Goal: Complete application form

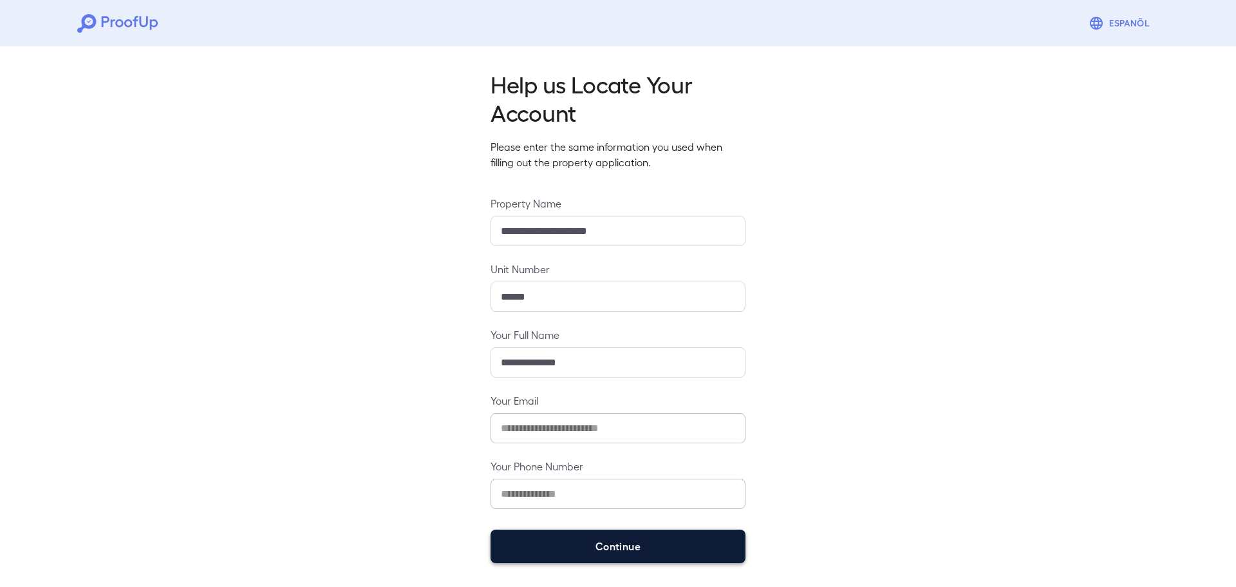
click at [635, 540] on button "Continue" at bounding box center [618, 545] width 255 height 33
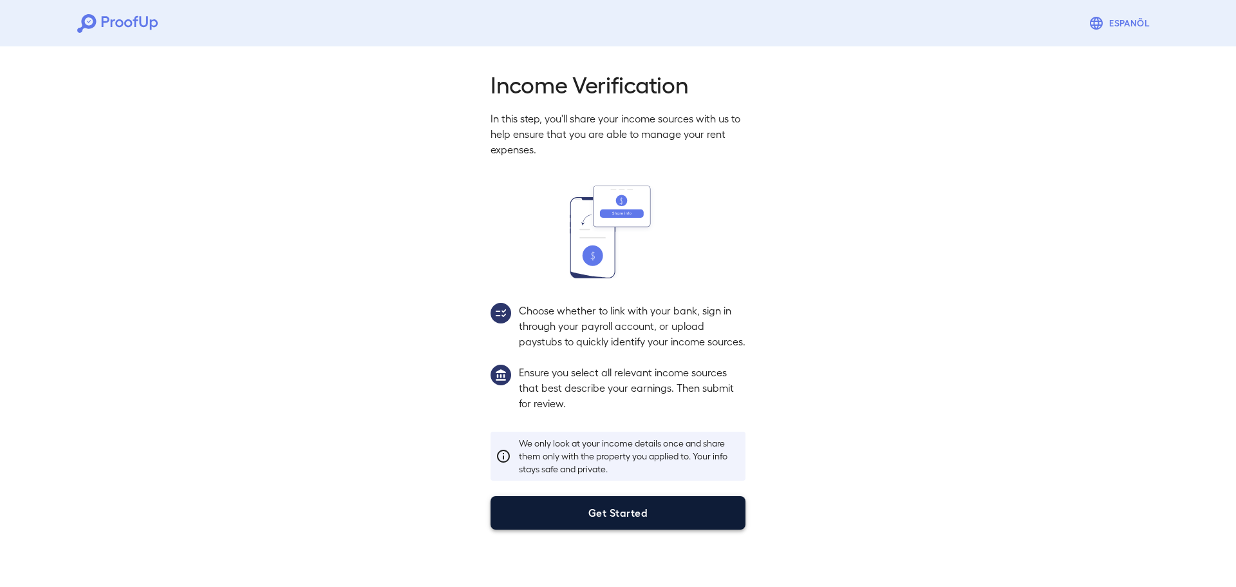
click at [636, 529] on button "Get Started" at bounding box center [618, 512] width 255 height 33
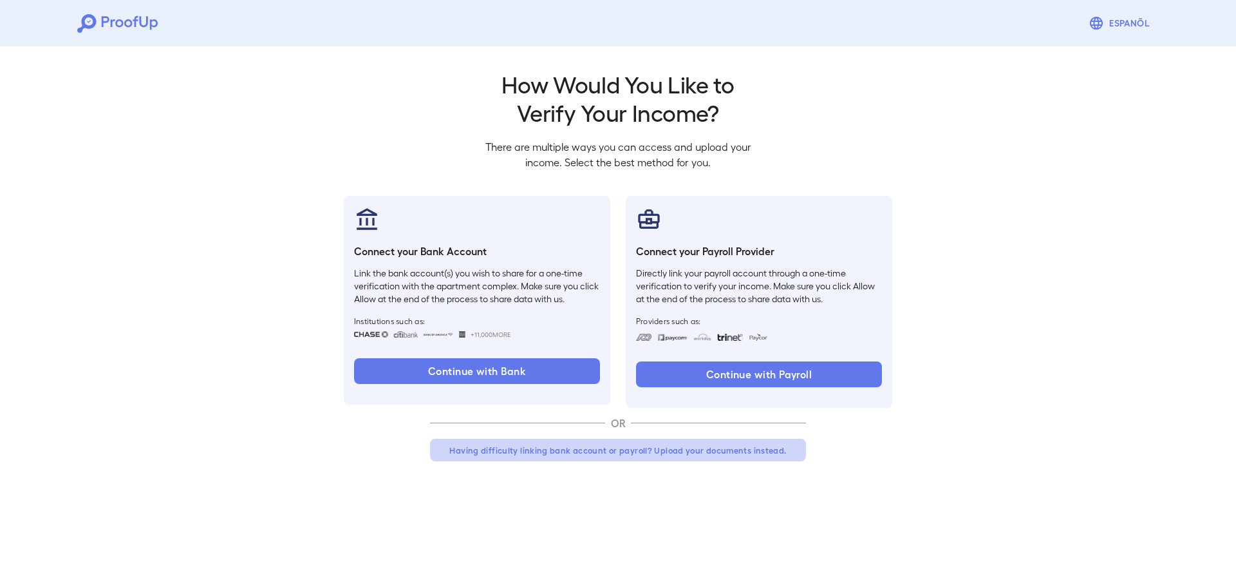
click at [583, 449] on button "Having difficulty linking bank account or payroll? Upload your documents instea…" at bounding box center [618, 450] width 376 height 23
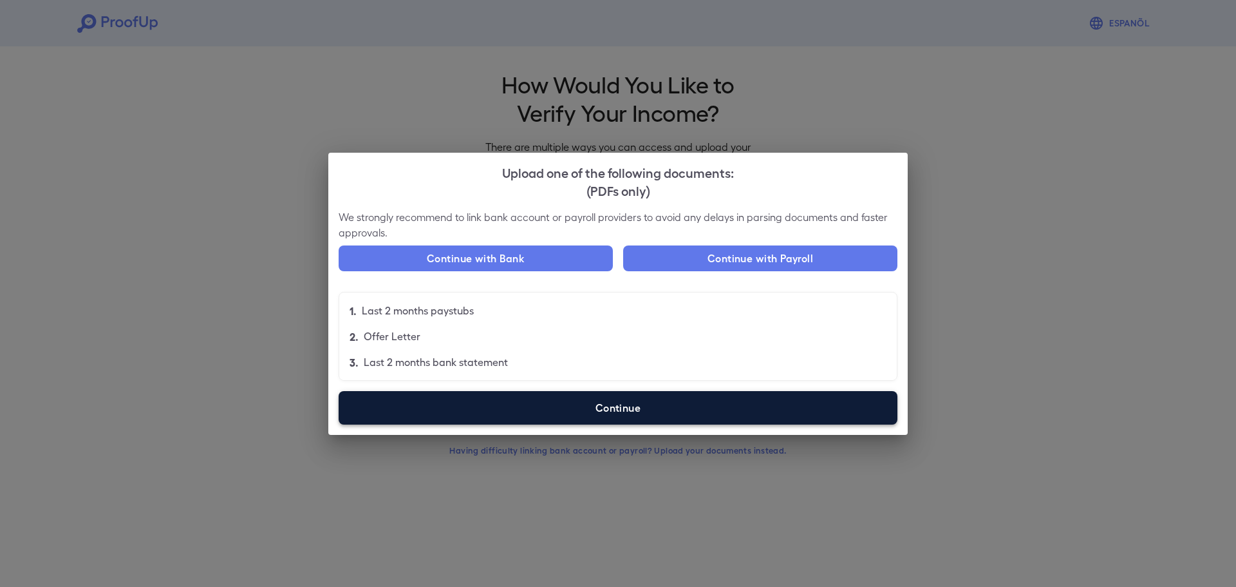
click at [506, 399] on label "Continue" at bounding box center [618, 407] width 559 height 33
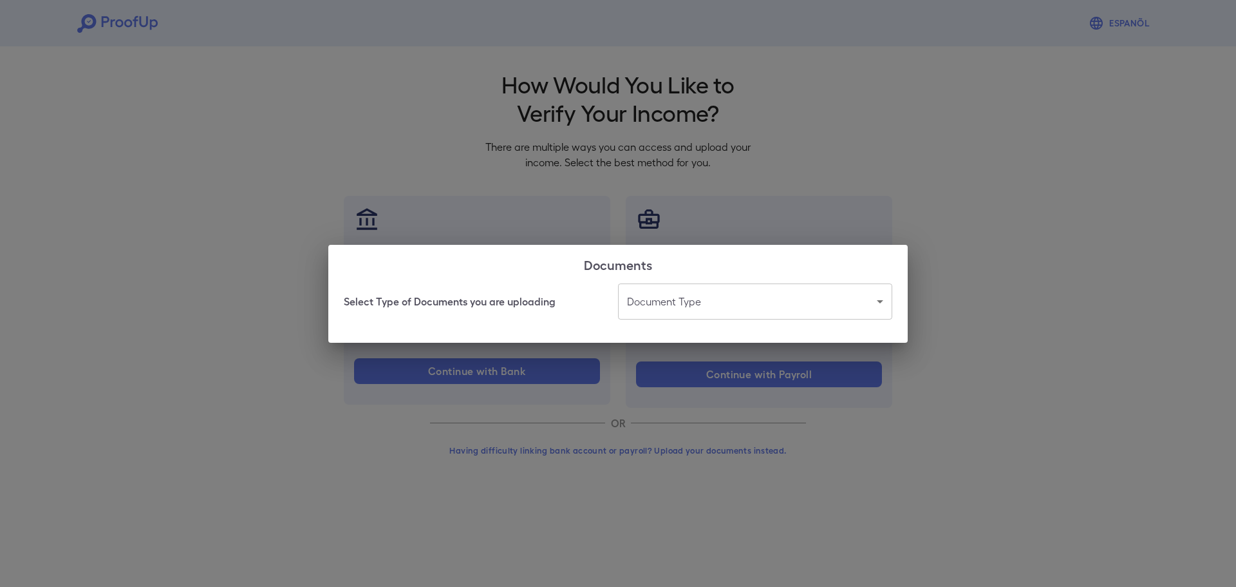
click at [675, 304] on body "Espanõl Go back How Would You Like to Verify Your Income? There are multiple wa…" at bounding box center [618, 246] width 1236 height 492
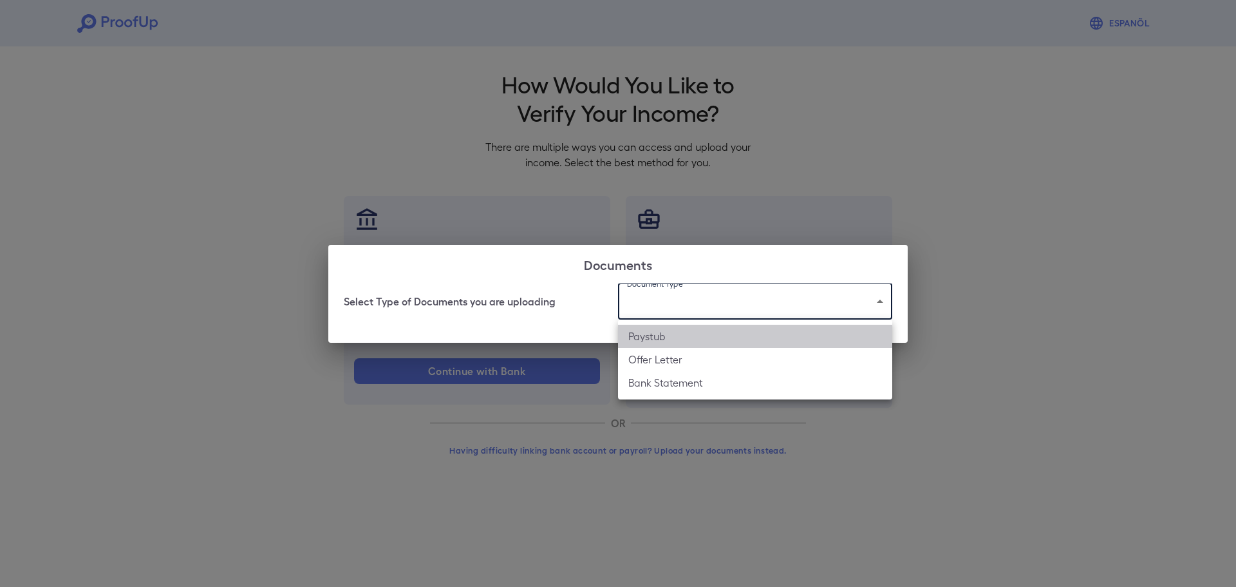
click at [656, 340] on li "Paystub" at bounding box center [755, 336] width 274 height 23
type input "*******"
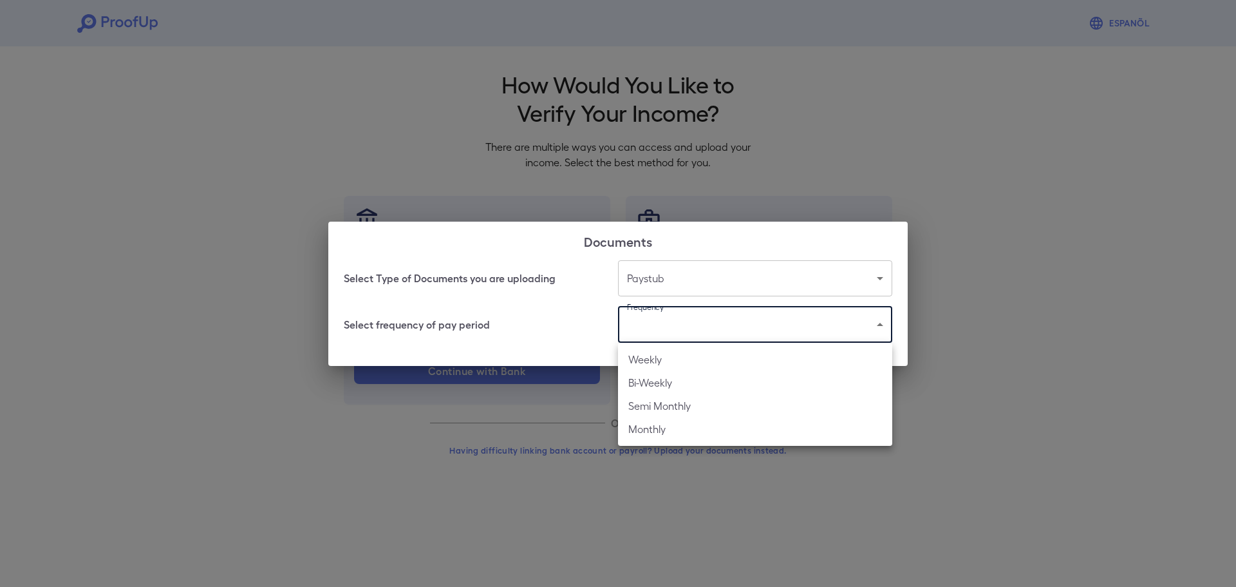
click at [656, 321] on body "Espanõl Go back How Would You Like to Verify Your Income? There are multiple wa…" at bounding box center [618, 246] width 1236 height 492
click at [656, 321] on div at bounding box center [618, 293] width 1236 height 587
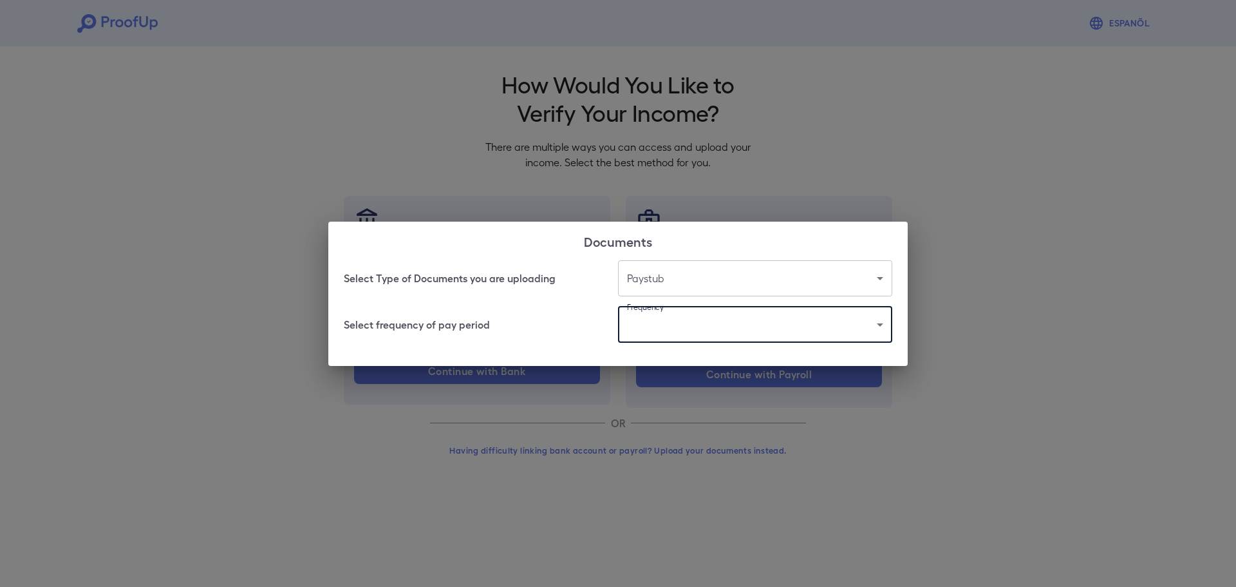
click at [700, 310] on body "Espanõl Go back How Would You Like to Verify Your Income? There are multiple wa…" at bounding box center [618, 246] width 1236 height 492
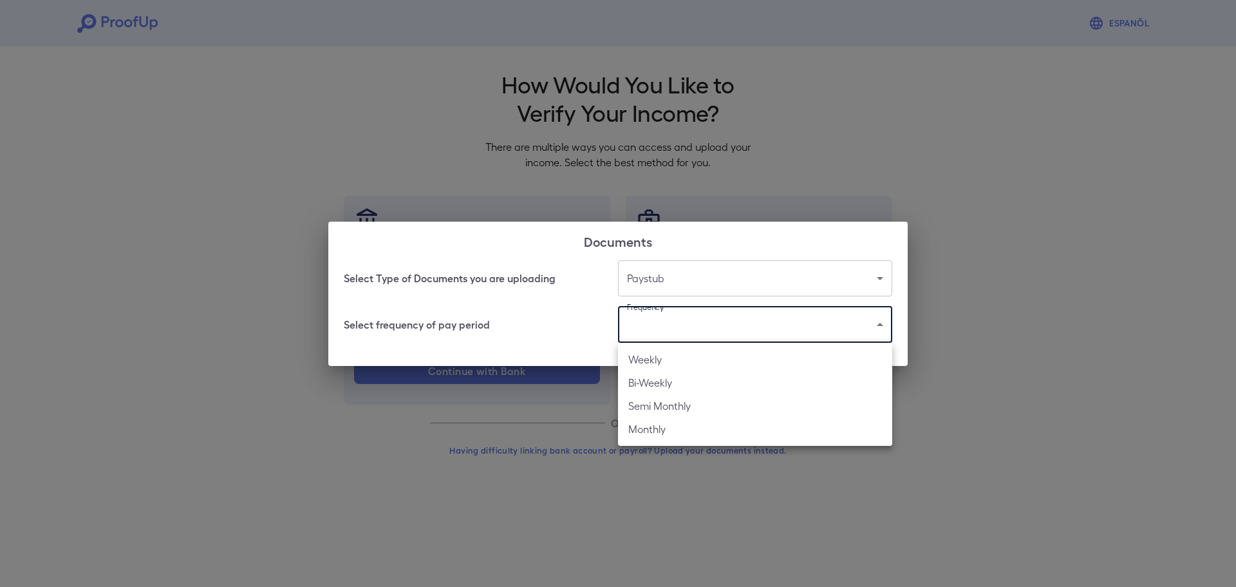
drag, startPoint x: 666, startPoint y: 362, endPoint x: 661, endPoint y: 341, distance: 21.9
click at [666, 362] on li "Weekly" at bounding box center [755, 359] width 274 height 23
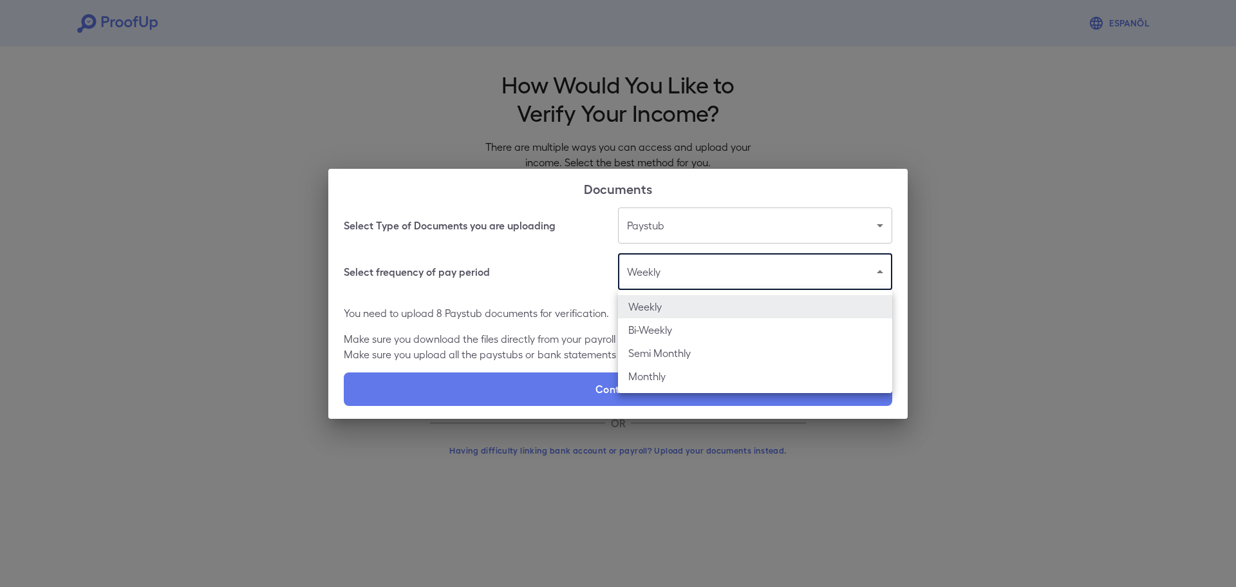
click at [676, 272] on body "Espanõl Go back How Would You Like to Verify Your Income? There are multiple wa…" at bounding box center [618, 246] width 1236 height 492
click at [663, 321] on li "Bi-Weekly" at bounding box center [755, 329] width 274 height 23
type input "*********"
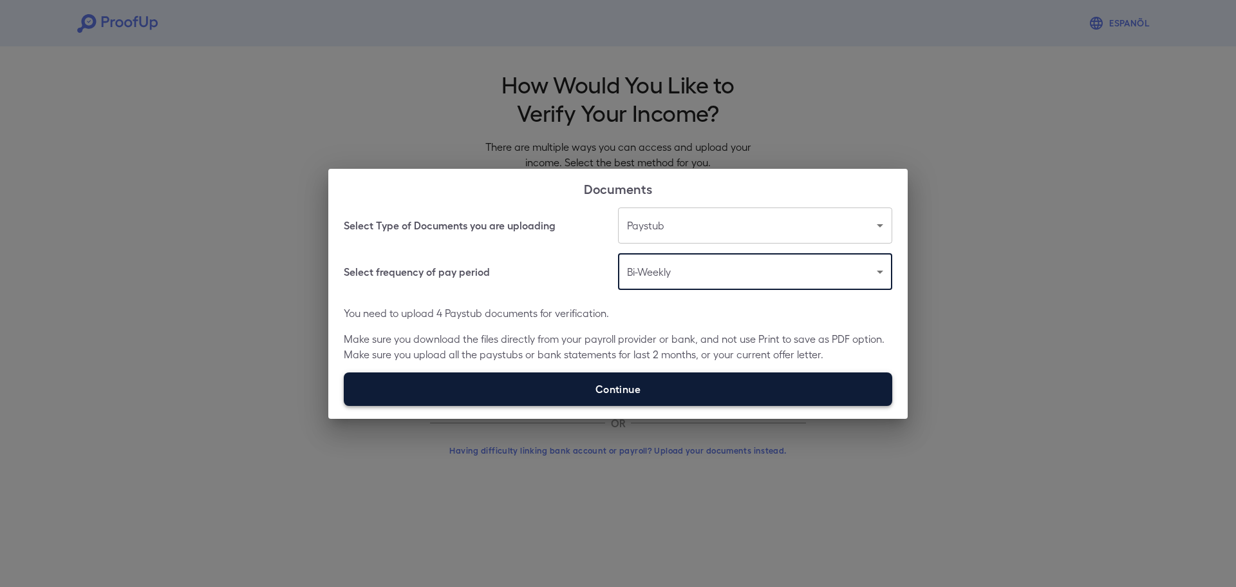
click at [621, 390] on label "Continue" at bounding box center [618, 388] width 549 height 33
click at [345, 405] on input "Continue" at bounding box center [344, 405] width 1 height 1
type input "**********"
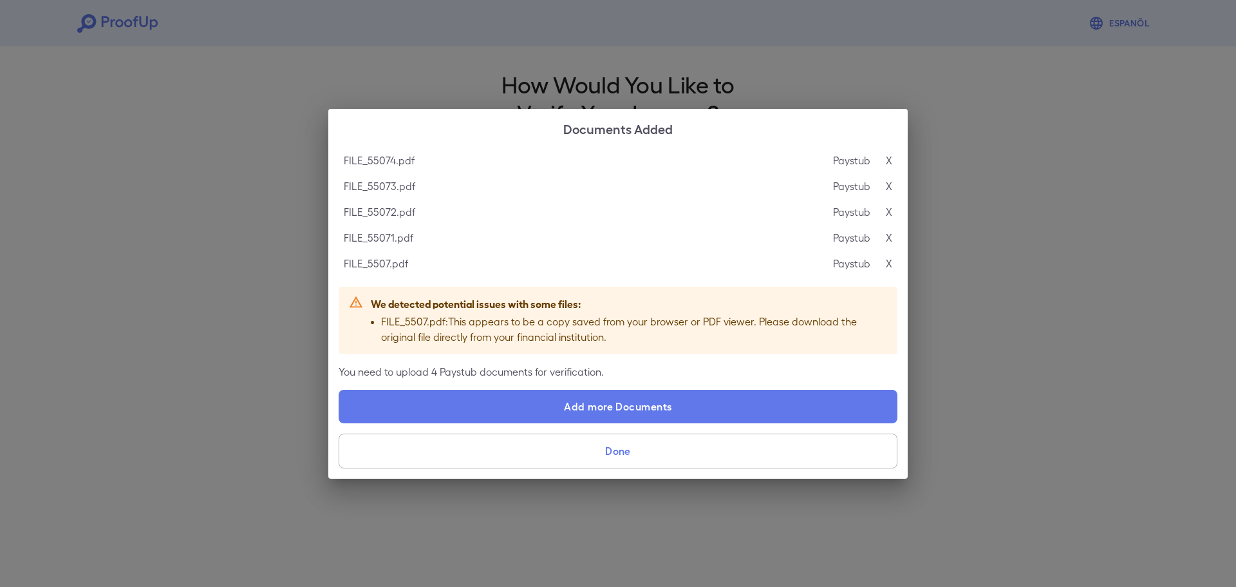
click at [887, 259] on p "X" at bounding box center [889, 263] width 6 height 15
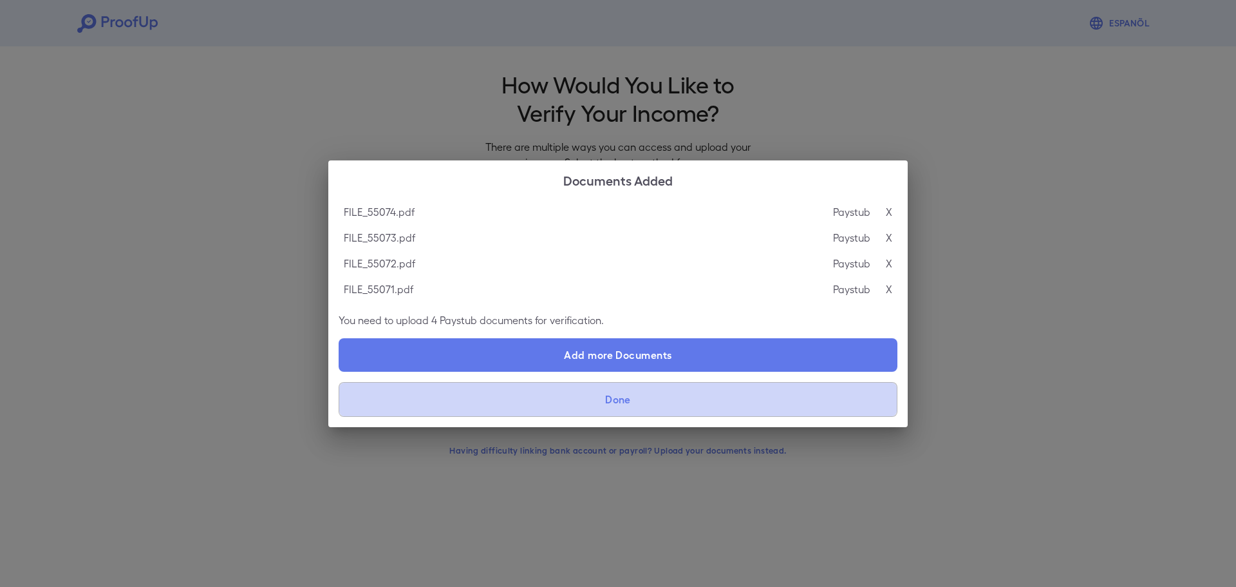
click at [645, 397] on button "Done" at bounding box center [618, 399] width 559 height 35
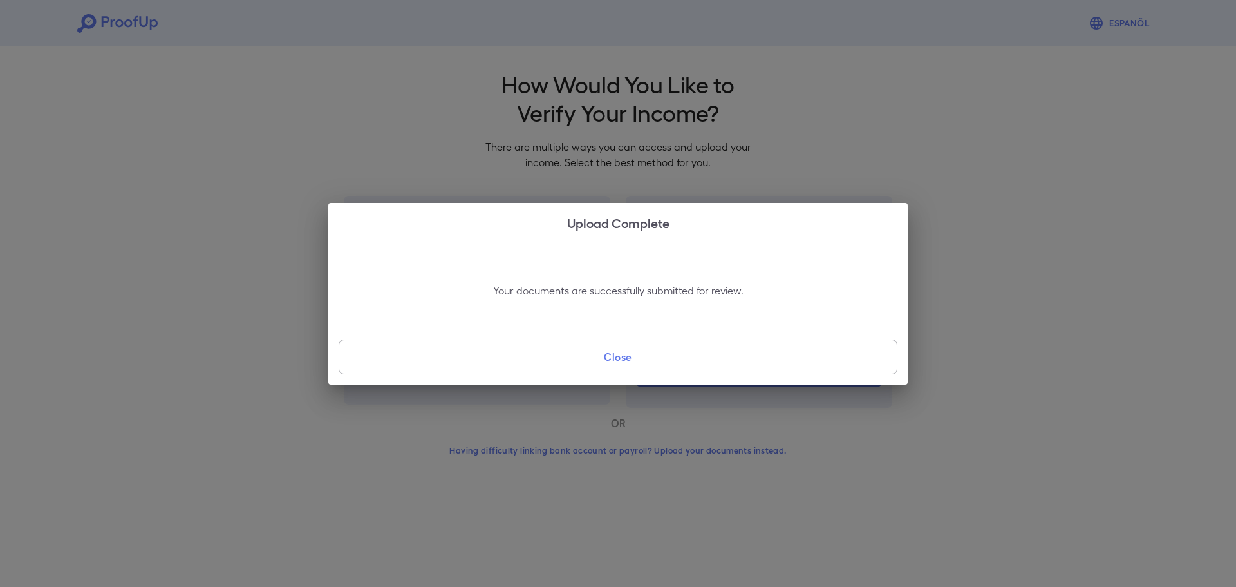
click at [636, 366] on button "Close" at bounding box center [618, 356] width 559 height 35
